Goal: Task Accomplishment & Management: Use online tool/utility

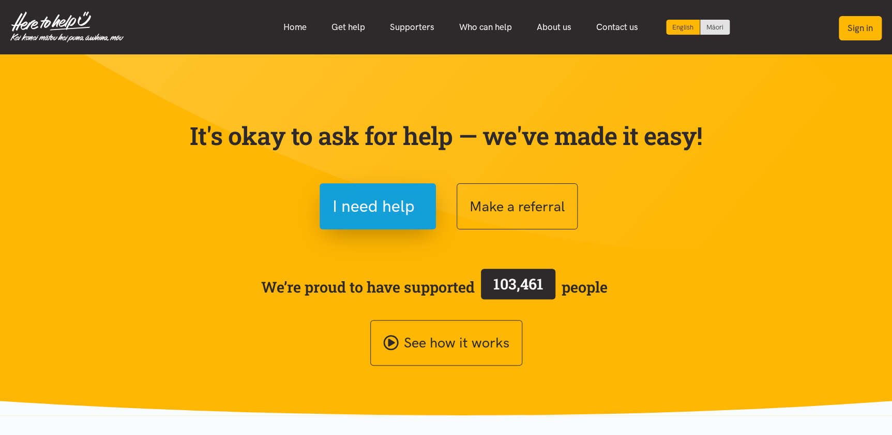
click at [854, 24] on button "Sign in" at bounding box center [860, 28] width 43 height 24
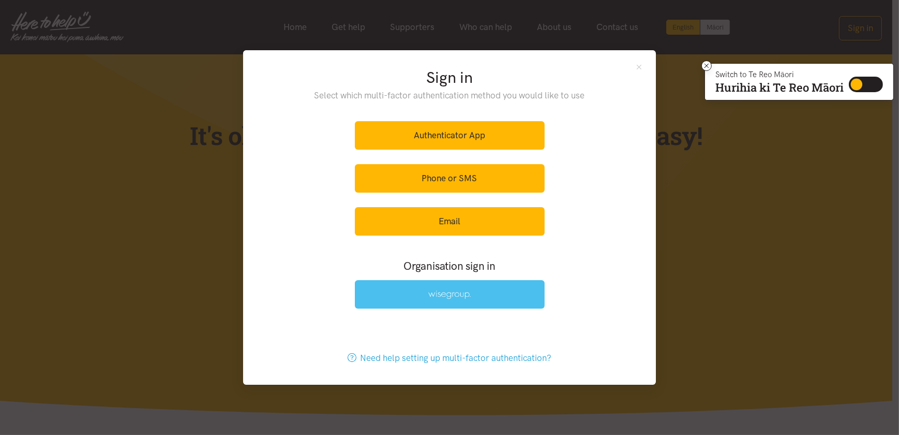
click at [452, 296] on img at bounding box center [449, 294] width 42 height 9
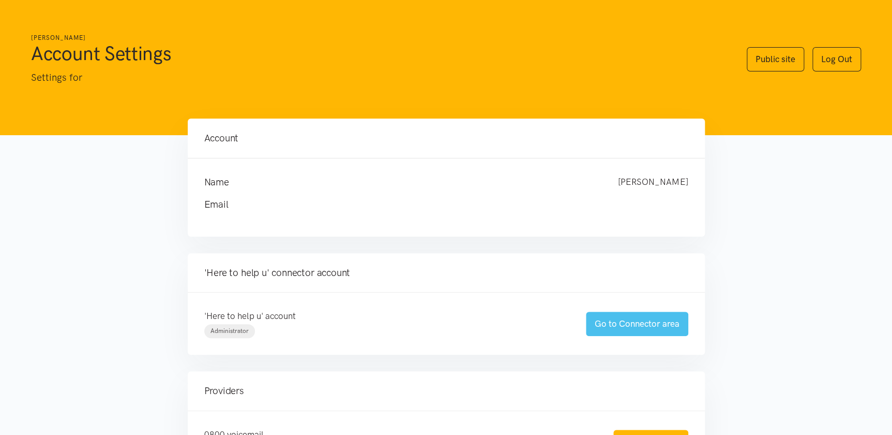
click at [629, 323] on link "Go to Connector area" at bounding box center [637, 323] width 102 height 24
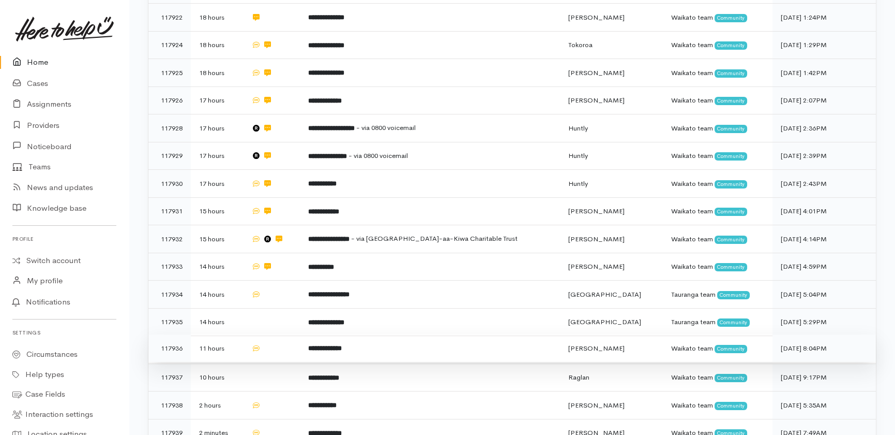
scroll to position [405, 0]
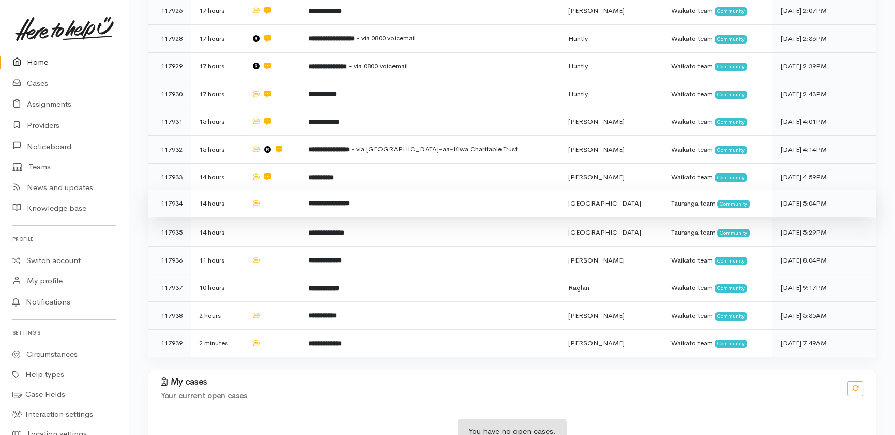
click at [300, 189] on td at bounding box center [271, 203] width 56 height 28
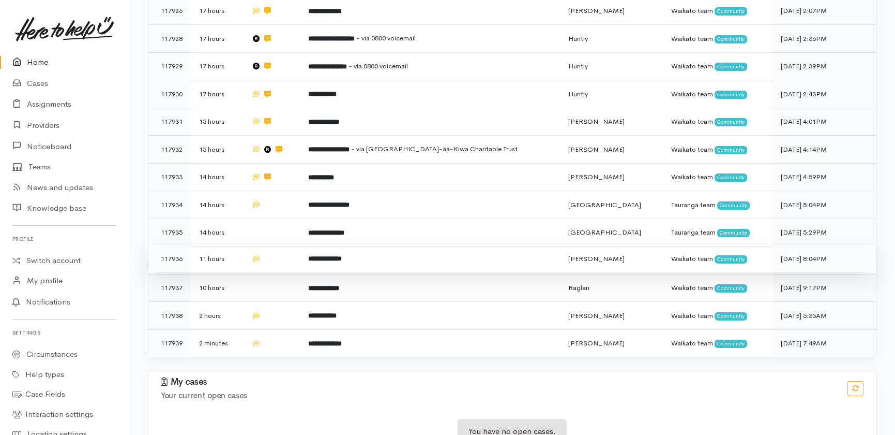
drag, startPoint x: 287, startPoint y: 188, endPoint x: 294, endPoint y: 219, distance: 31.8
click at [287, 218] on td at bounding box center [271, 232] width 56 height 28
click at [294, 245] on td at bounding box center [271, 259] width 56 height 28
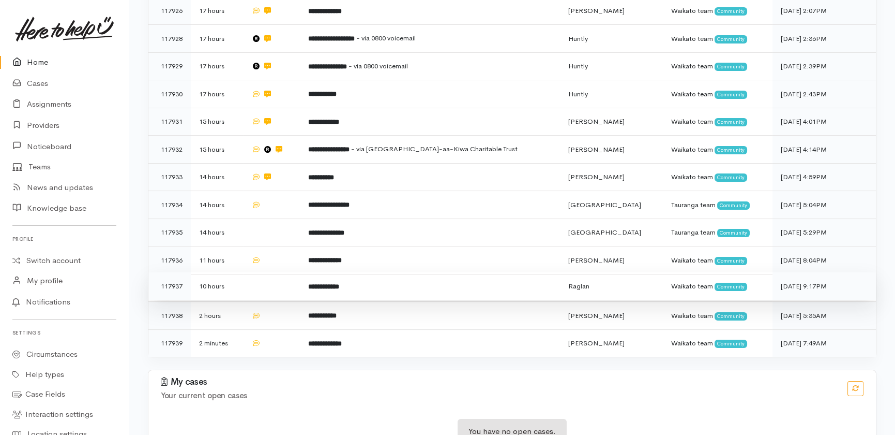
click at [291, 272] on td at bounding box center [271, 286] width 56 height 28
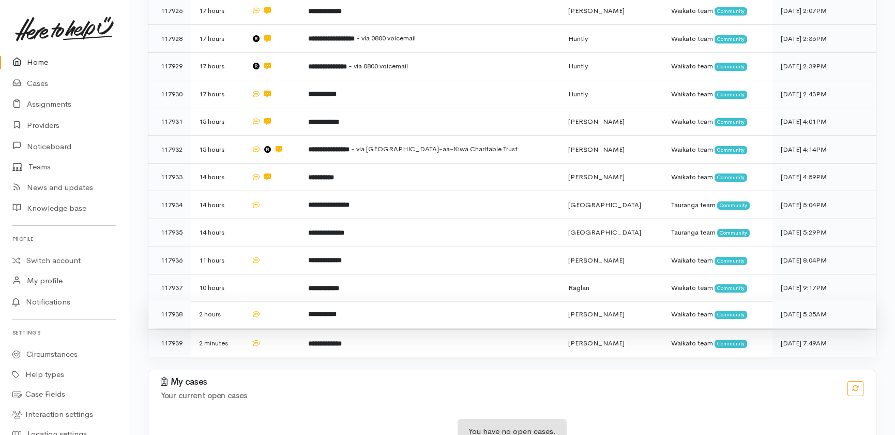
click at [290, 300] on td at bounding box center [271, 314] width 56 height 28
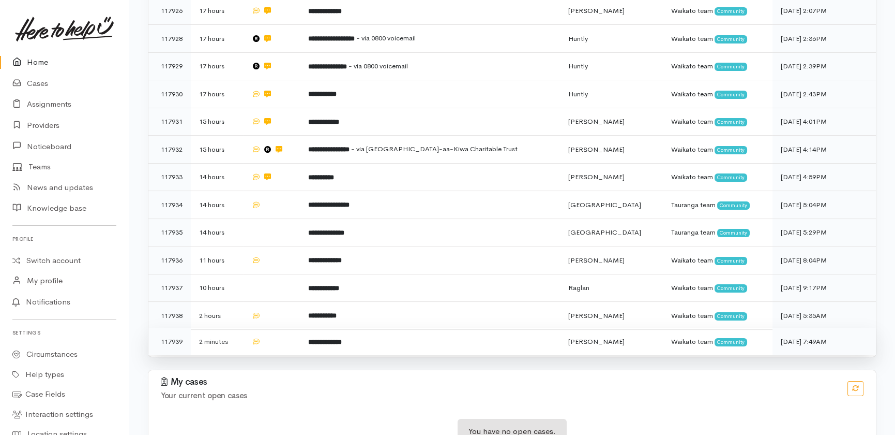
click at [291, 327] on td at bounding box center [271, 340] width 56 height 27
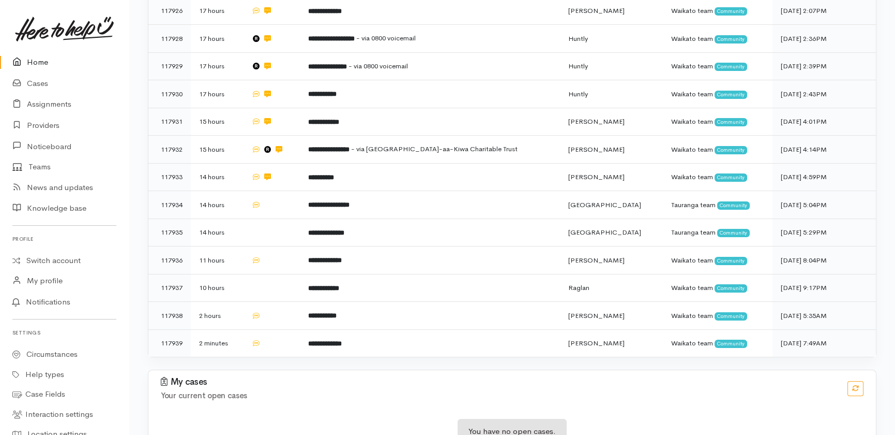
click at [34, 57] on link "Home" at bounding box center [64, 62] width 129 height 21
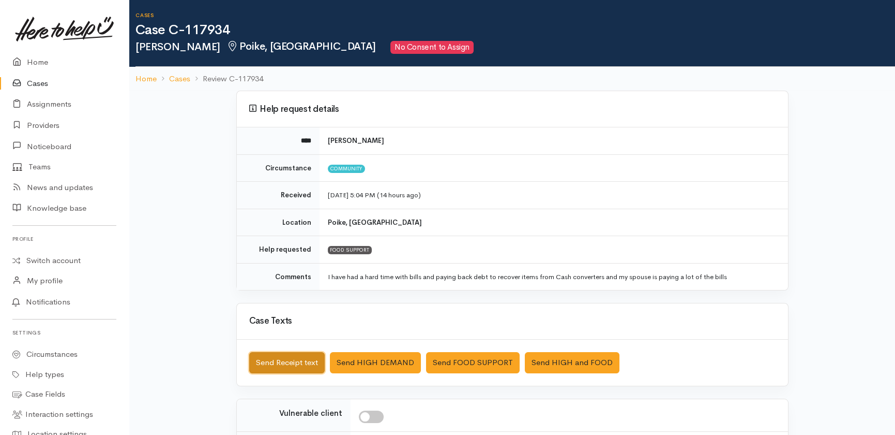
click at [286, 358] on button "Send Receipt text" at bounding box center [287, 362] width 76 height 21
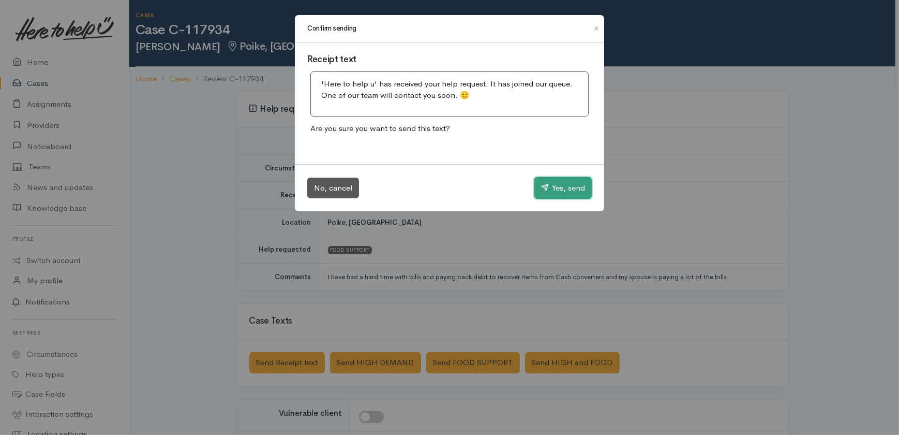
click at [567, 187] on button "Yes, send" at bounding box center [562, 188] width 57 height 22
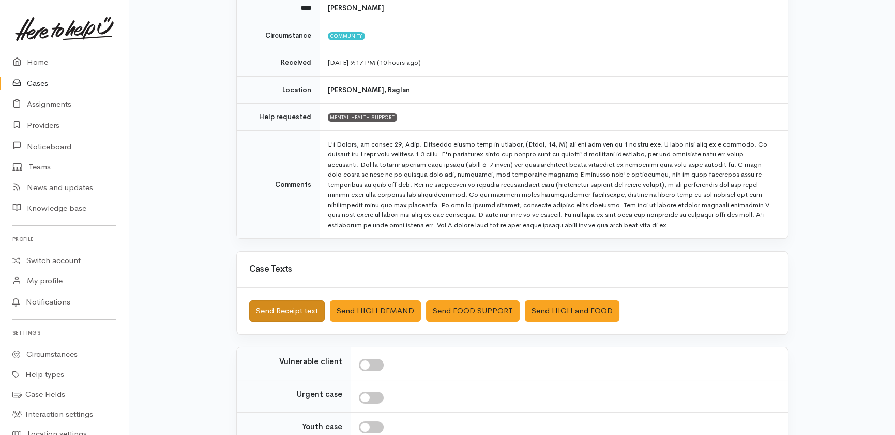
scroll to position [233, 0]
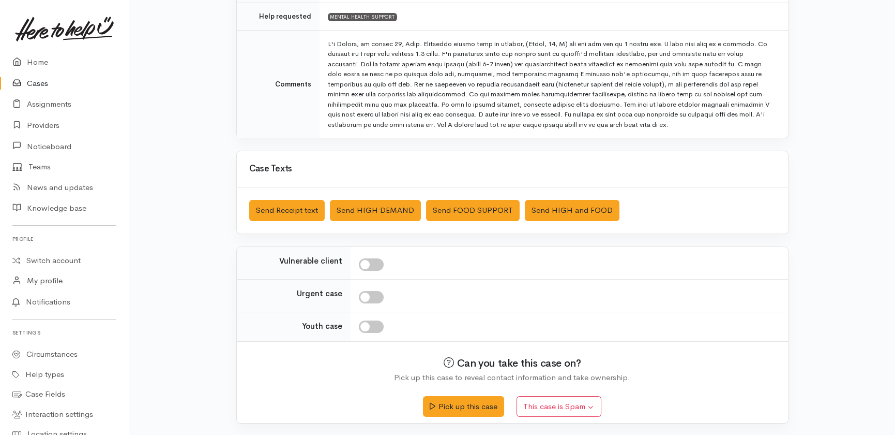
click at [373, 265] on input "checkbox" at bounding box center [371, 264] width 25 height 12
checkbox input "true"
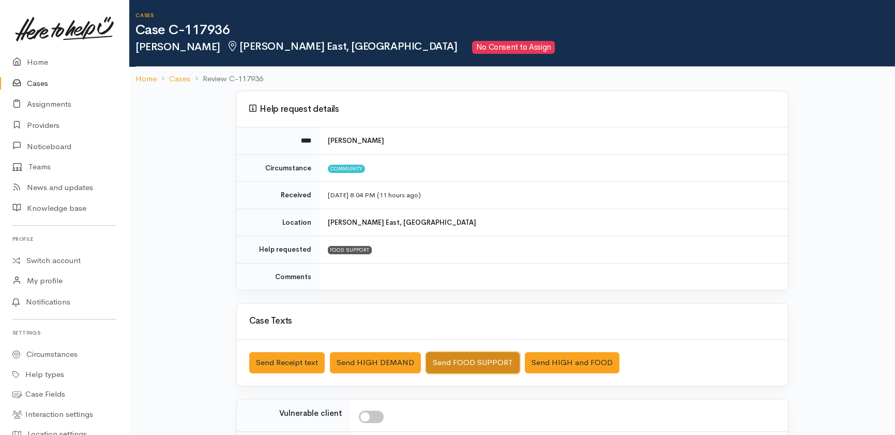
click at [470, 363] on button "Send FOOD SUPPORT" at bounding box center [473, 362] width 94 height 21
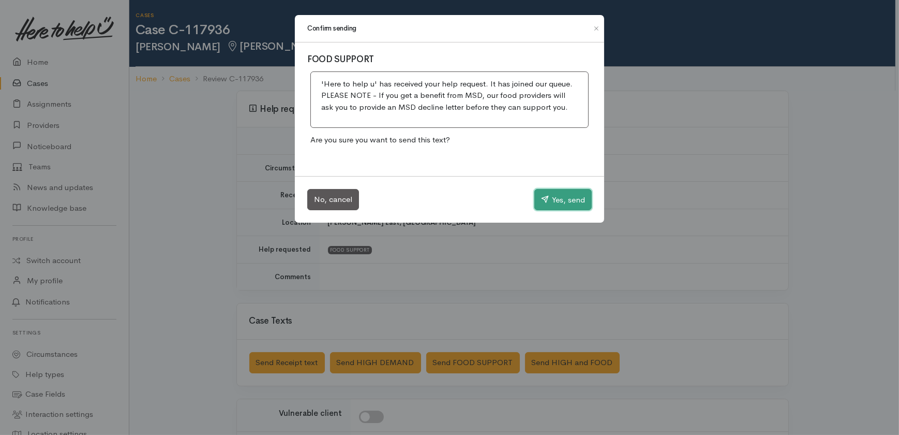
click at [565, 191] on button "Yes, send" at bounding box center [562, 200] width 57 height 22
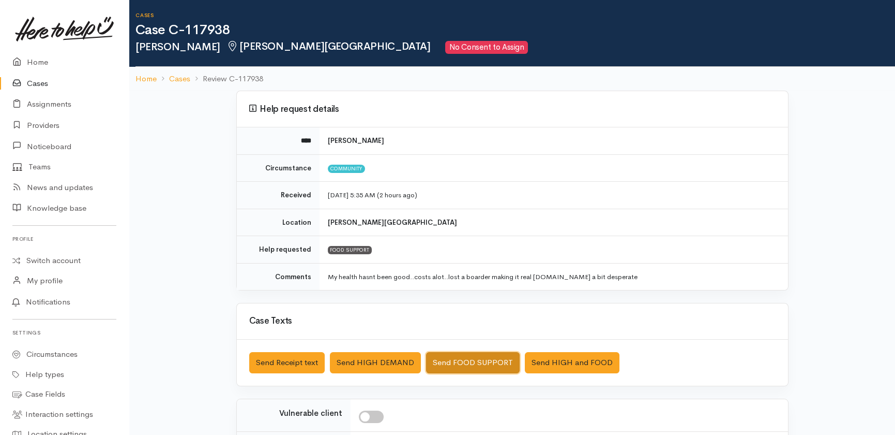
click at [455, 367] on button "Send FOOD SUPPORT" at bounding box center [473, 362] width 94 height 21
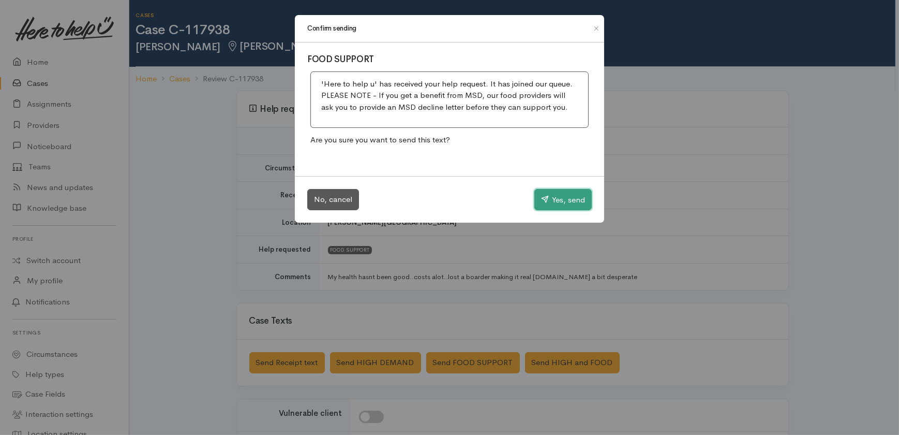
click at [549, 198] on button "Yes, send" at bounding box center [562, 200] width 57 height 22
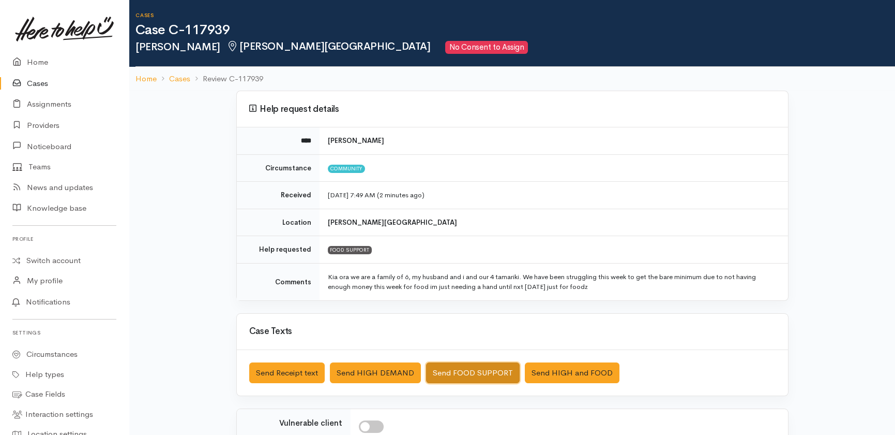
click at [482, 366] on button "Send FOOD SUPPORT" at bounding box center [473, 372] width 94 height 21
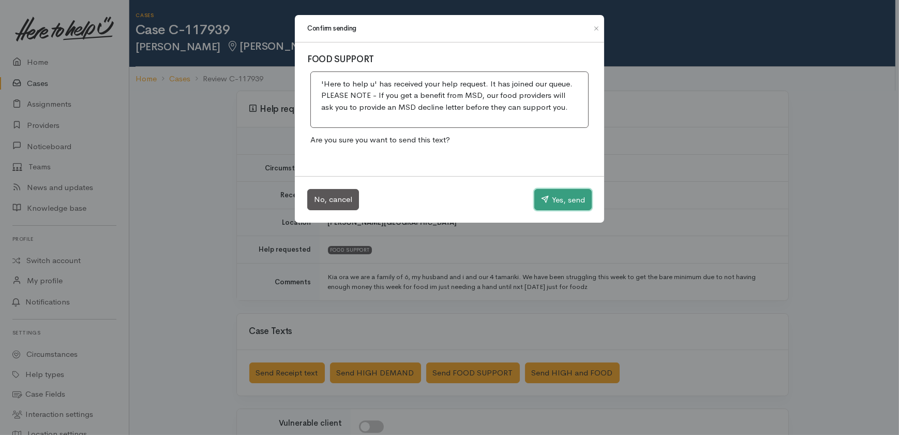
click at [551, 195] on button "Yes, send" at bounding box center [562, 200] width 57 height 22
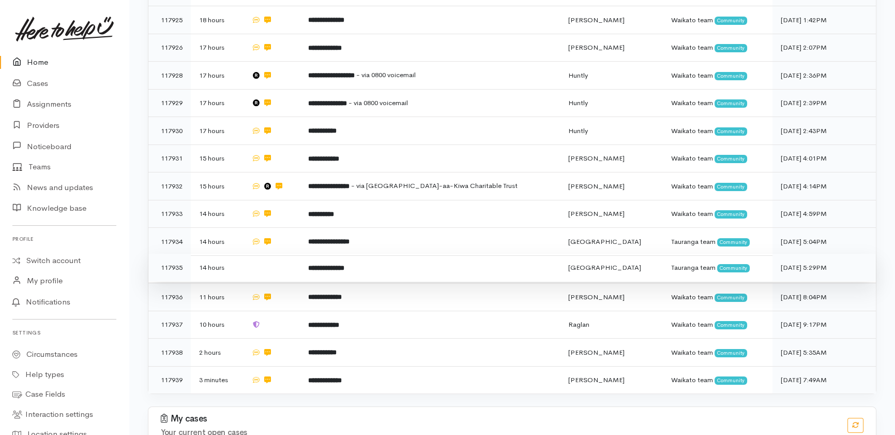
scroll to position [405, 0]
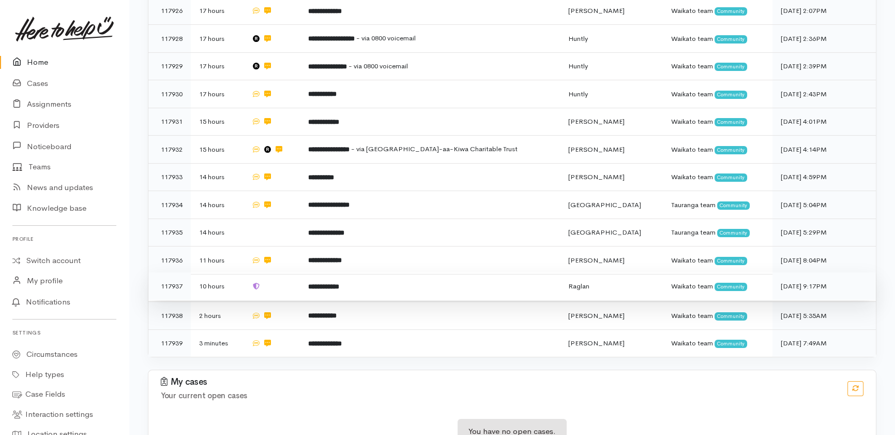
click at [290, 272] on td at bounding box center [271, 286] width 56 height 28
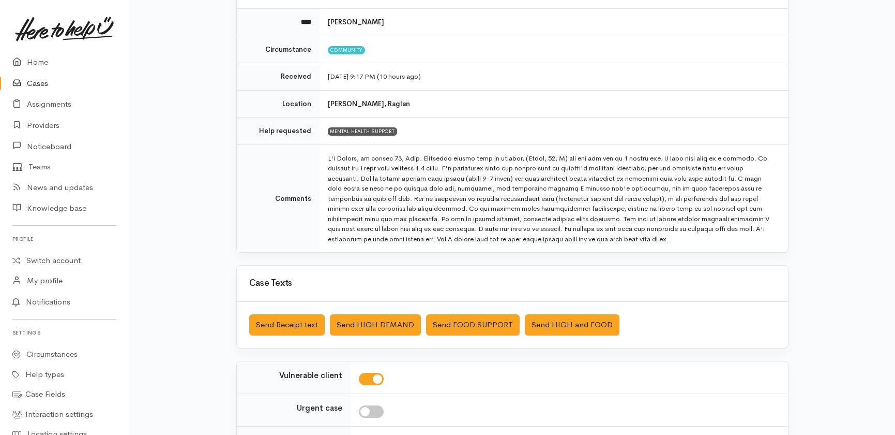
scroll to position [141, 0]
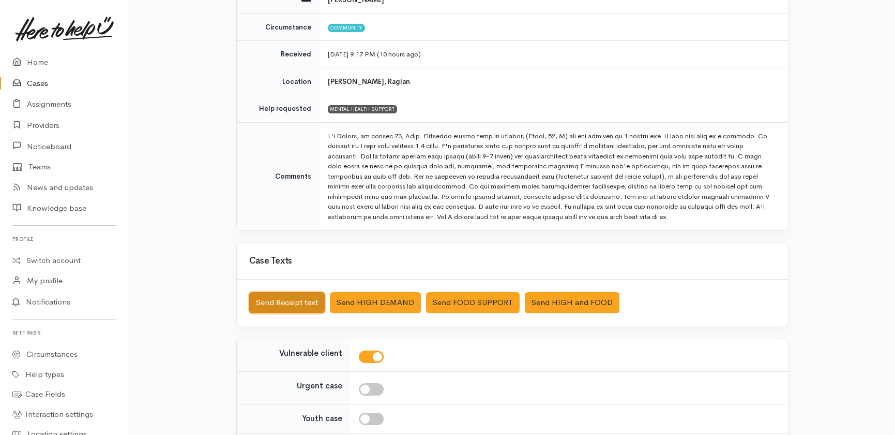
click at [279, 303] on button "Send Receipt text" at bounding box center [287, 302] width 76 height 21
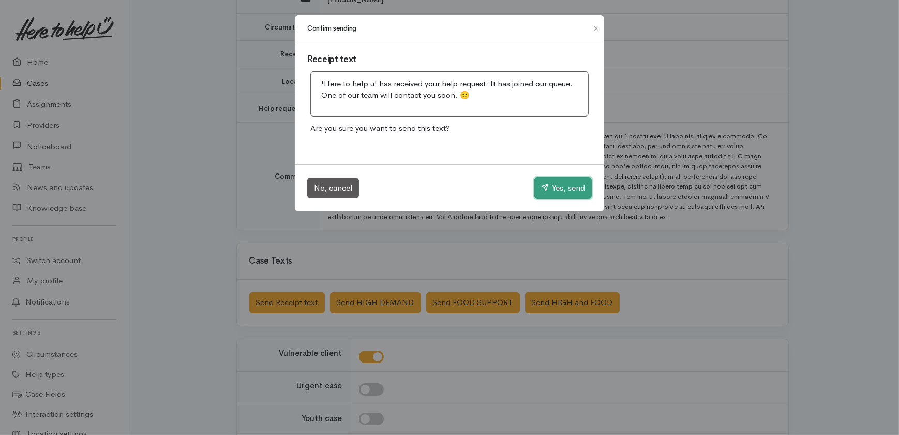
drag, startPoint x: 560, startPoint y: 186, endPoint x: 283, endPoint y: 125, distance: 283.5
click at [561, 187] on button "Yes, send" at bounding box center [562, 188] width 57 height 22
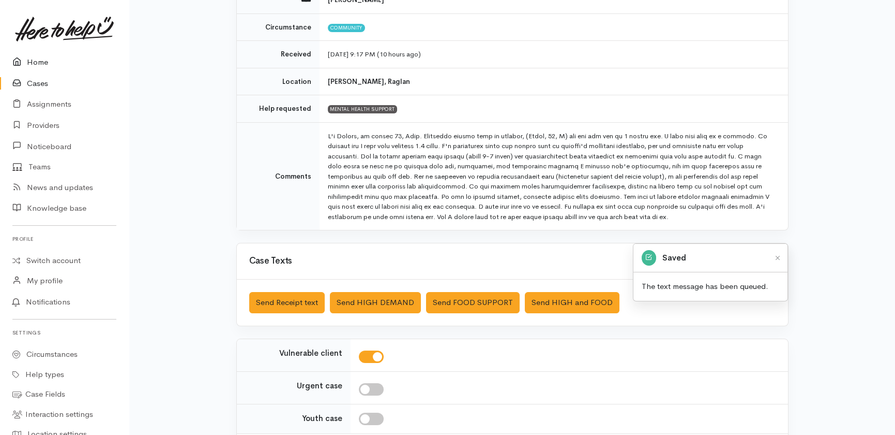
click at [31, 62] on link "Home" at bounding box center [64, 62] width 129 height 21
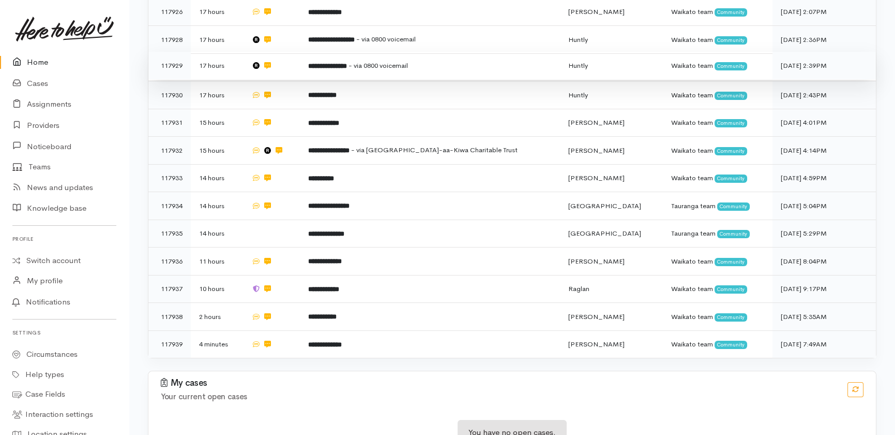
scroll to position [405, 0]
